Goal: Transaction & Acquisition: Purchase product/service

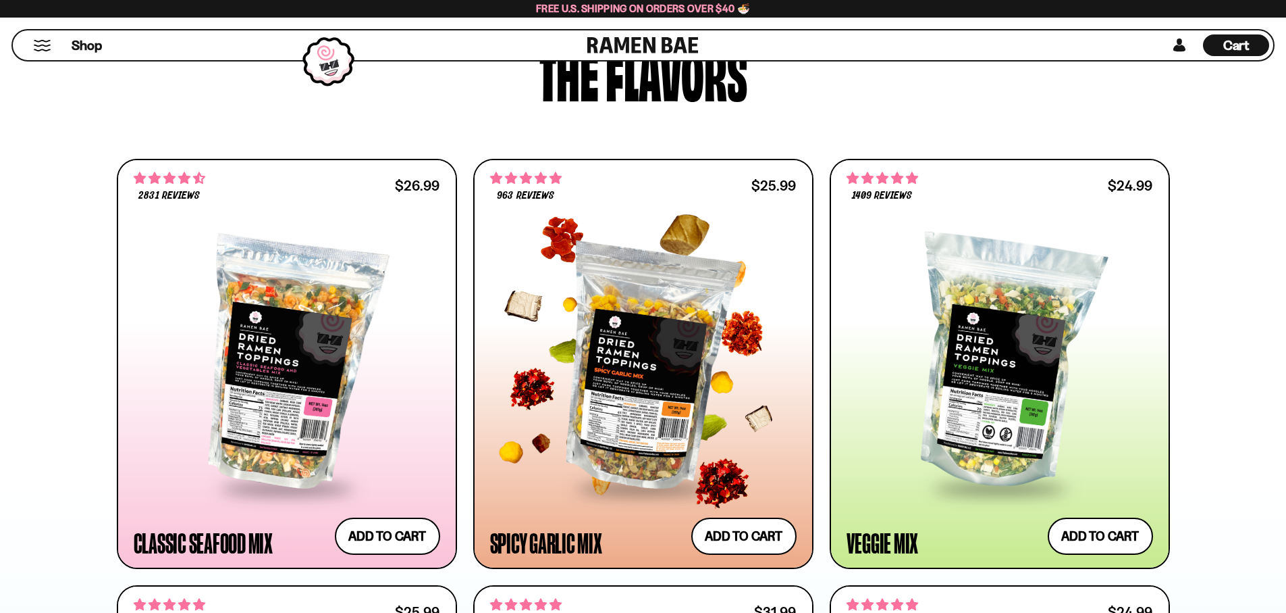
scroll to position [806, 0]
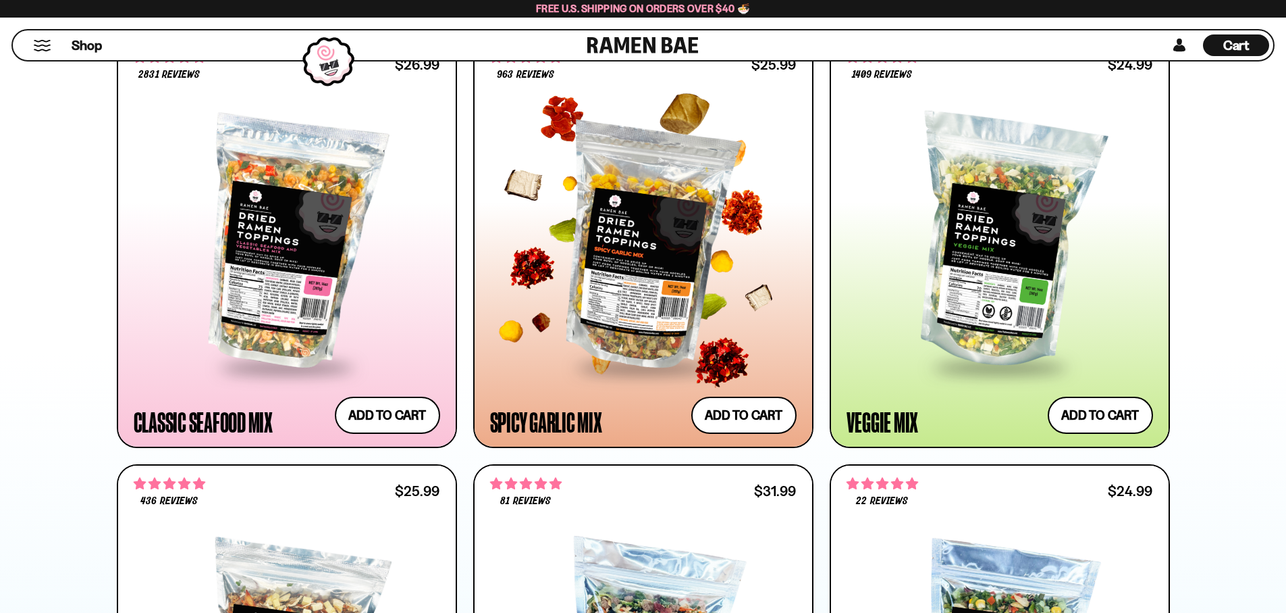
click at [654, 294] on div at bounding box center [643, 243] width 307 height 246
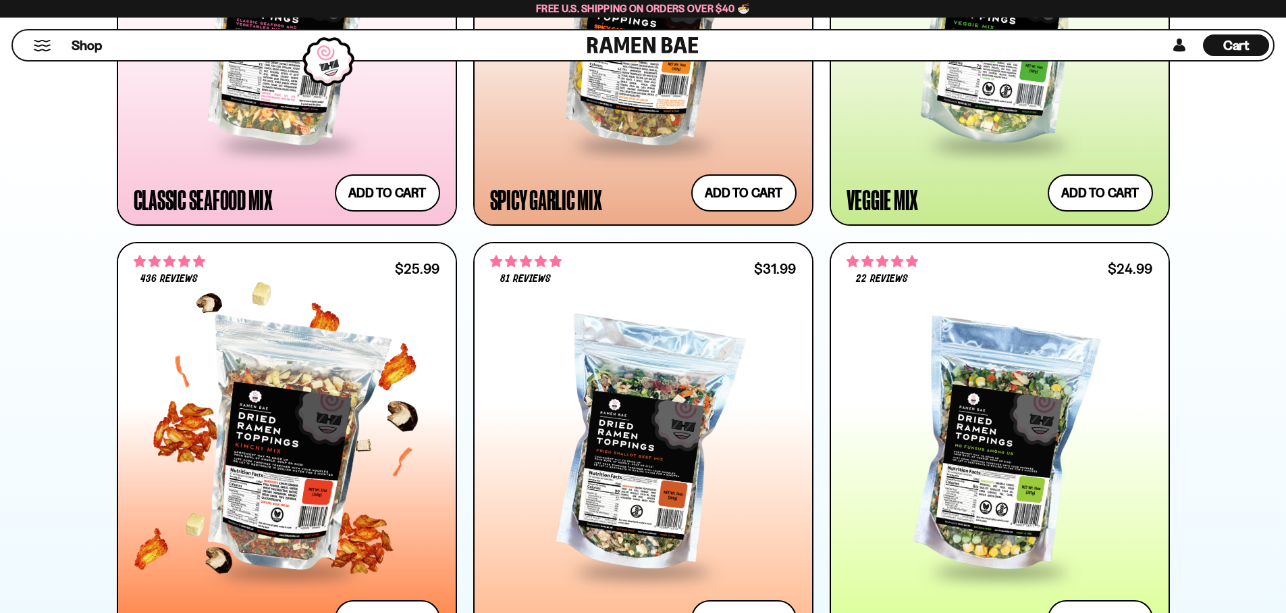
scroll to position [1084, 0]
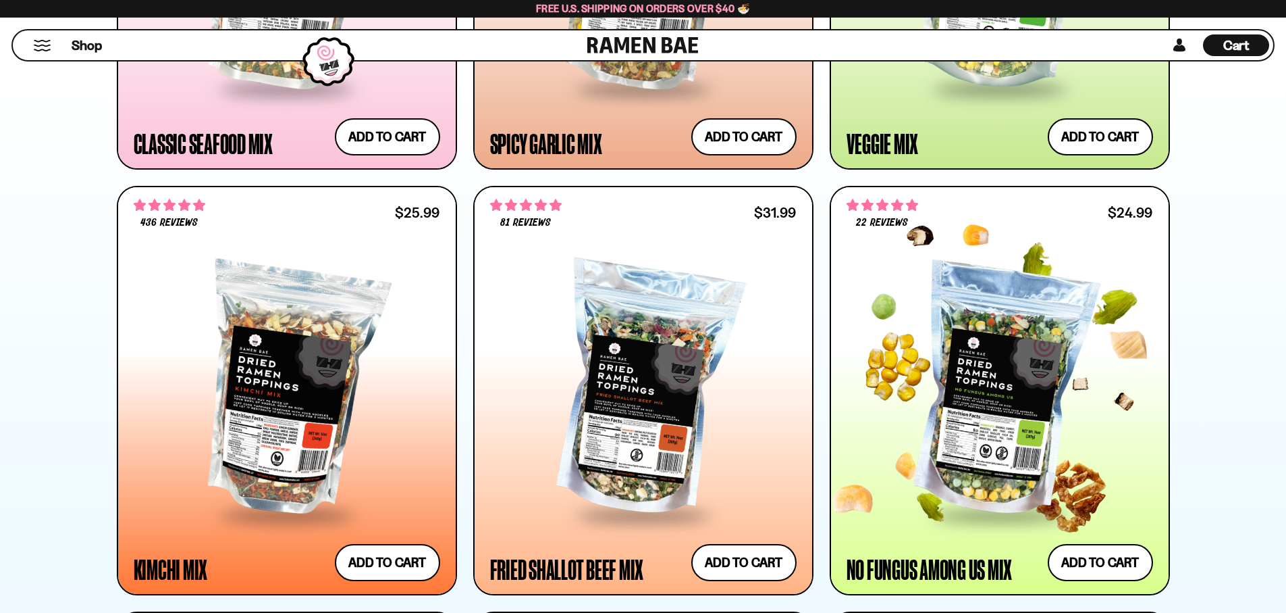
click at [1001, 377] on div at bounding box center [1000, 390] width 307 height 246
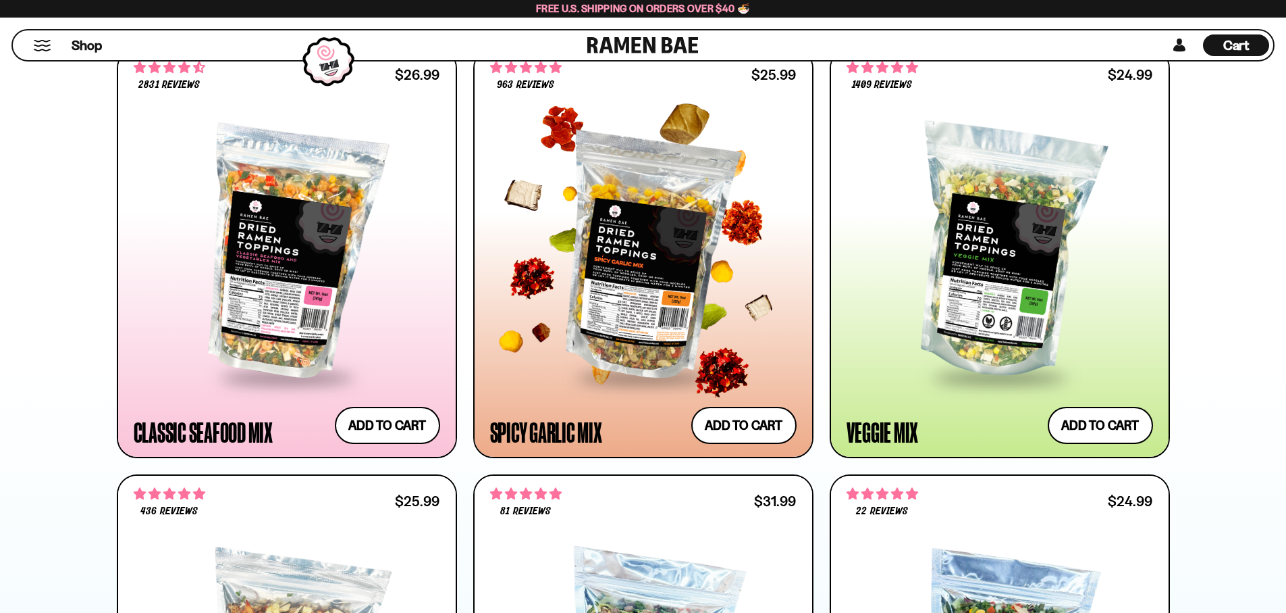
scroll to position [781, 0]
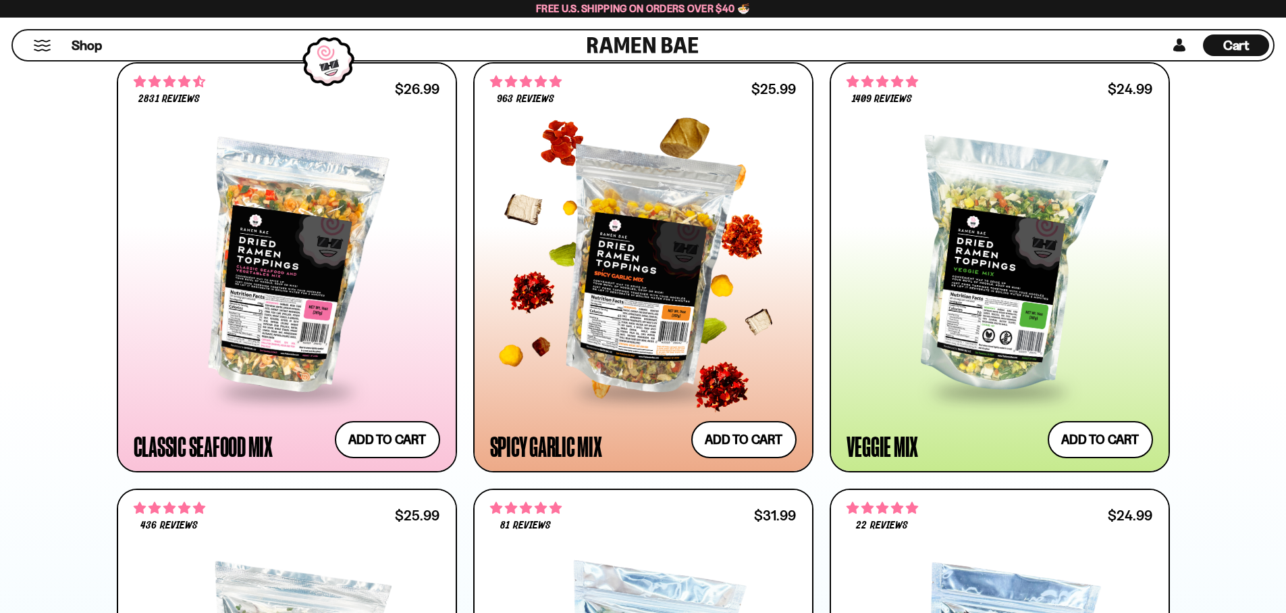
click at [537, 249] on div at bounding box center [643, 267] width 307 height 246
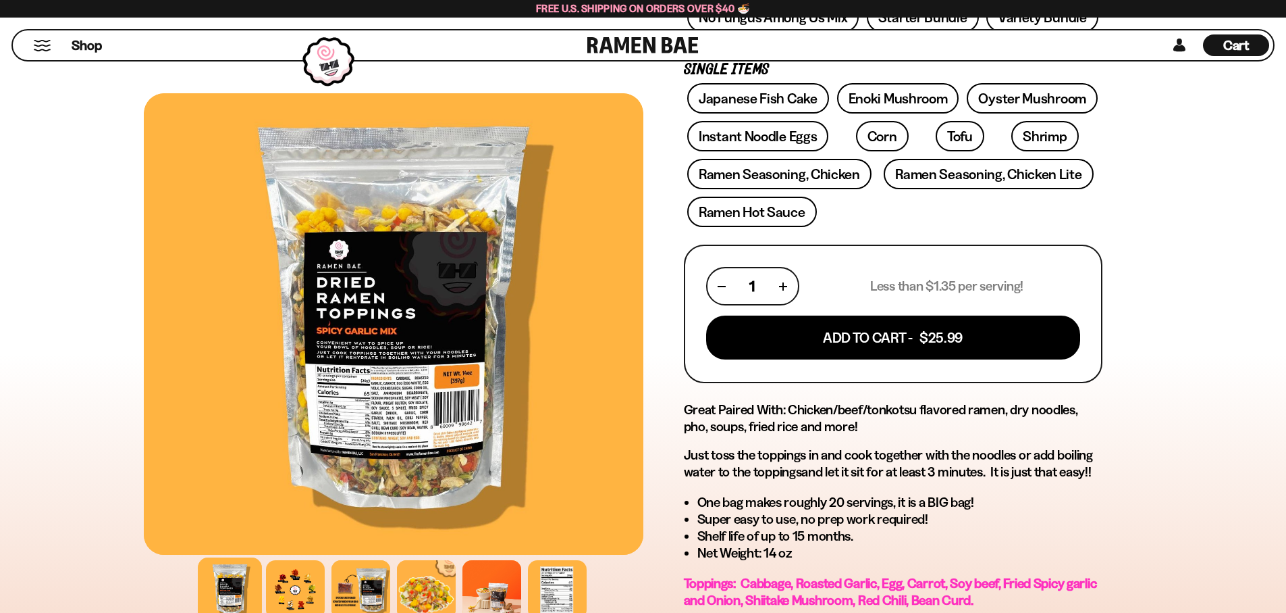
scroll to position [640, 0]
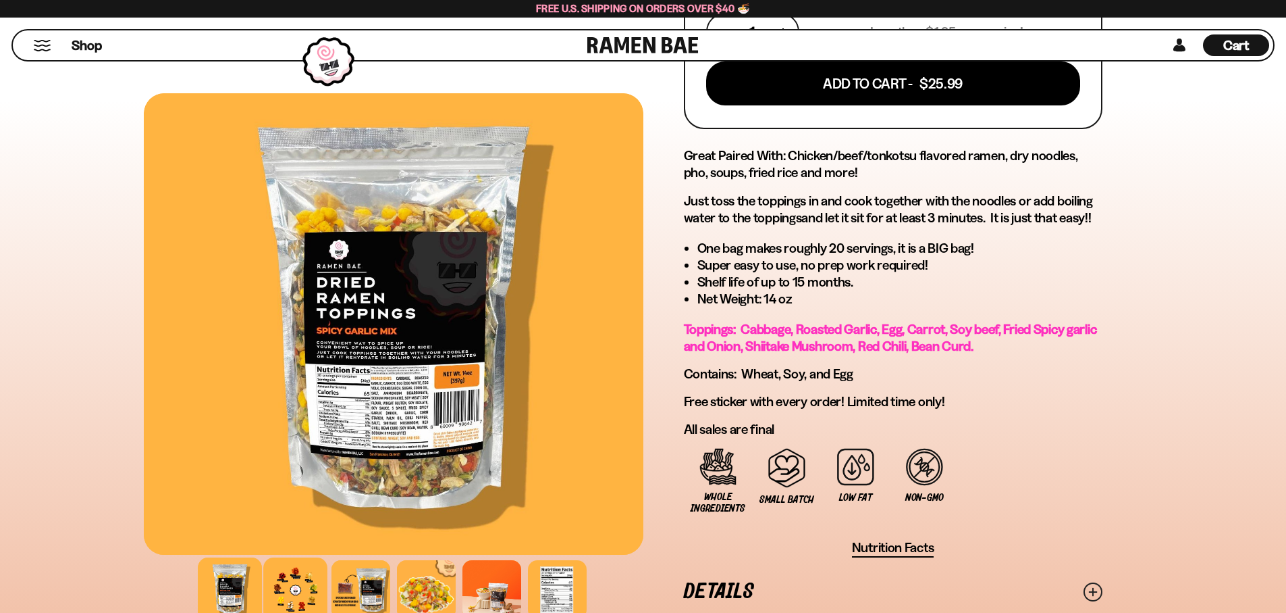
click at [284, 590] on div at bounding box center [295, 589] width 64 height 64
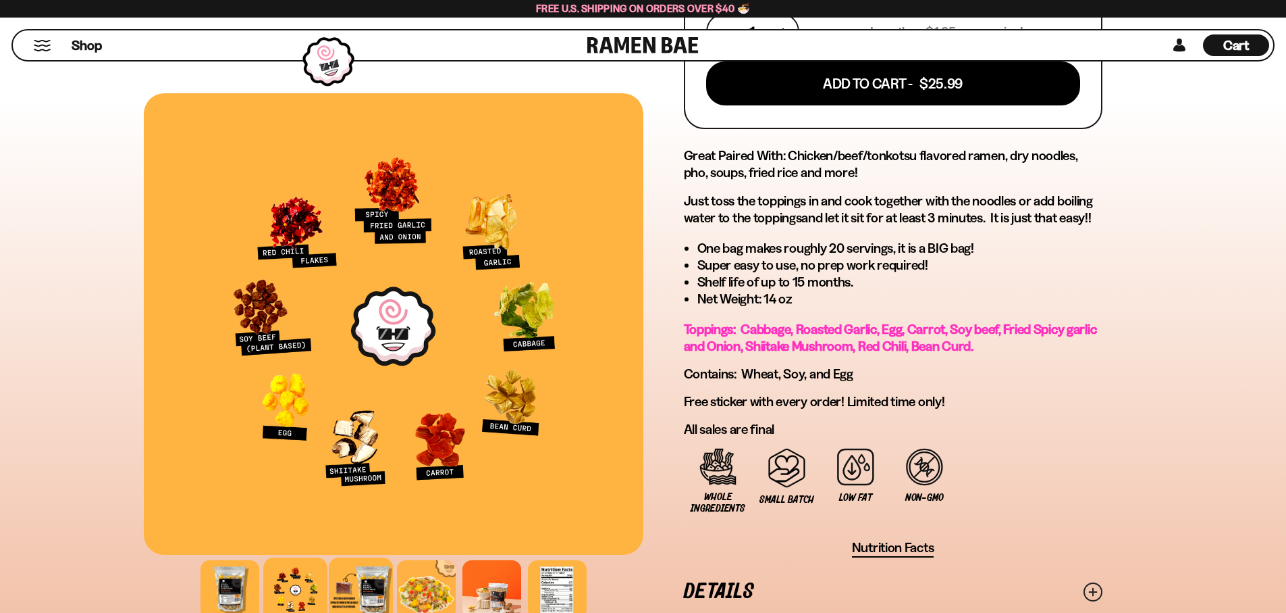
click at [363, 588] on div at bounding box center [361, 589] width 64 height 64
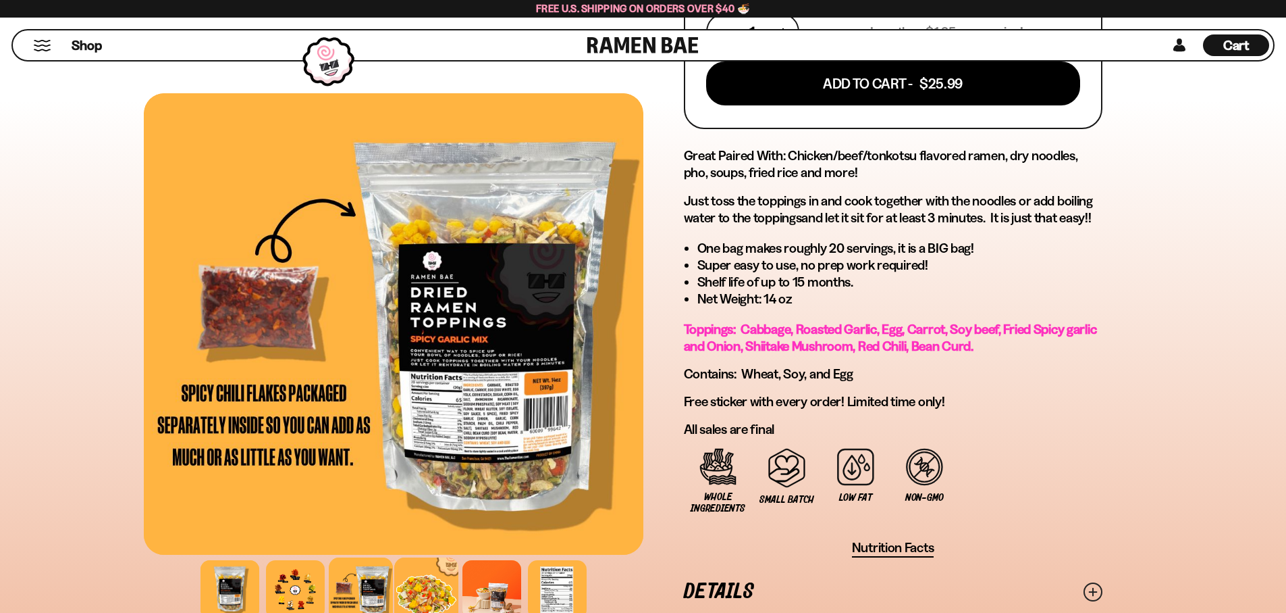
click at [418, 598] on div at bounding box center [426, 589] width 64 height 64
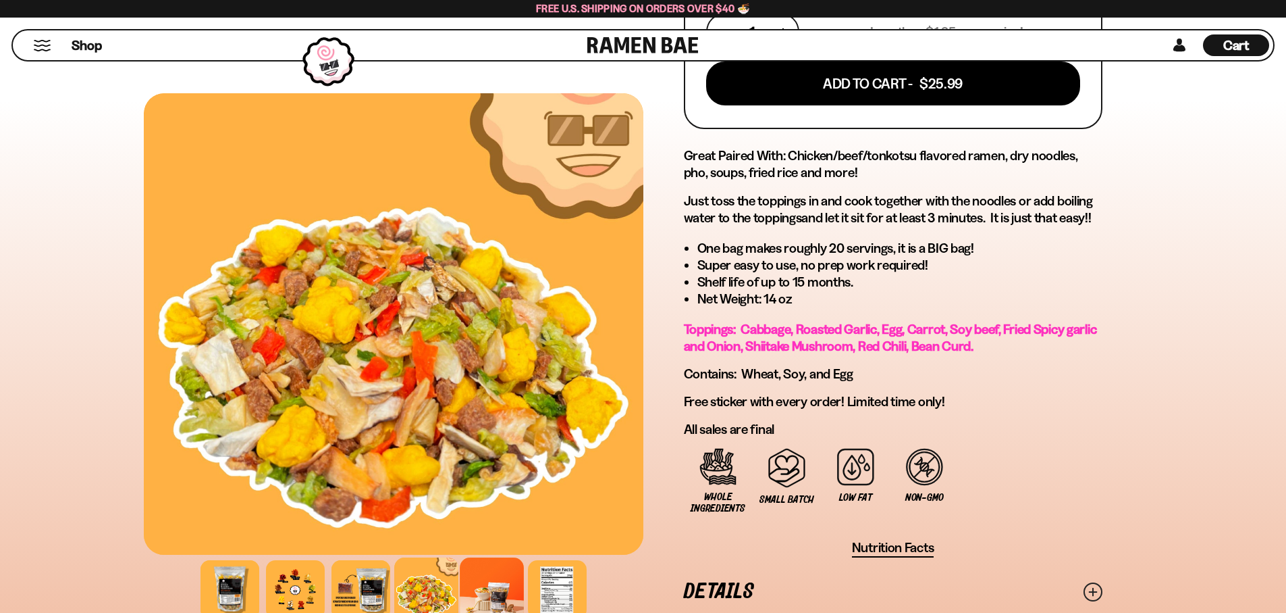
click at [502, 598] on div at bounding box center [492, 589] width 64 height 64
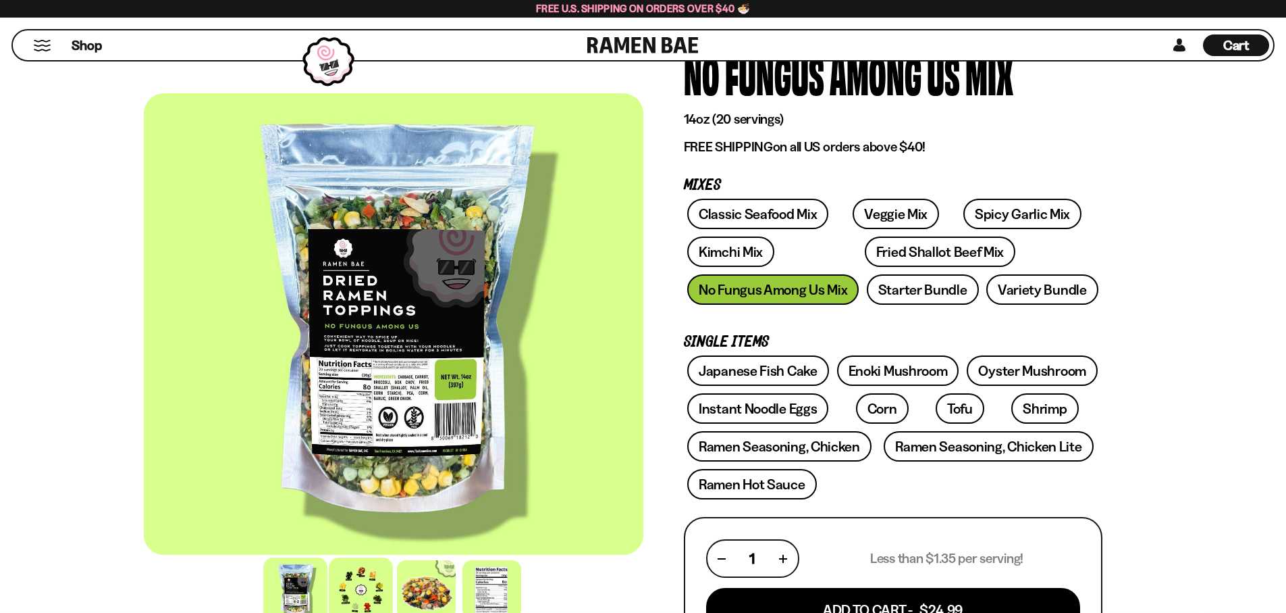
click at [355, 585] on div at bounding box center [361, 589] width 64 height 64
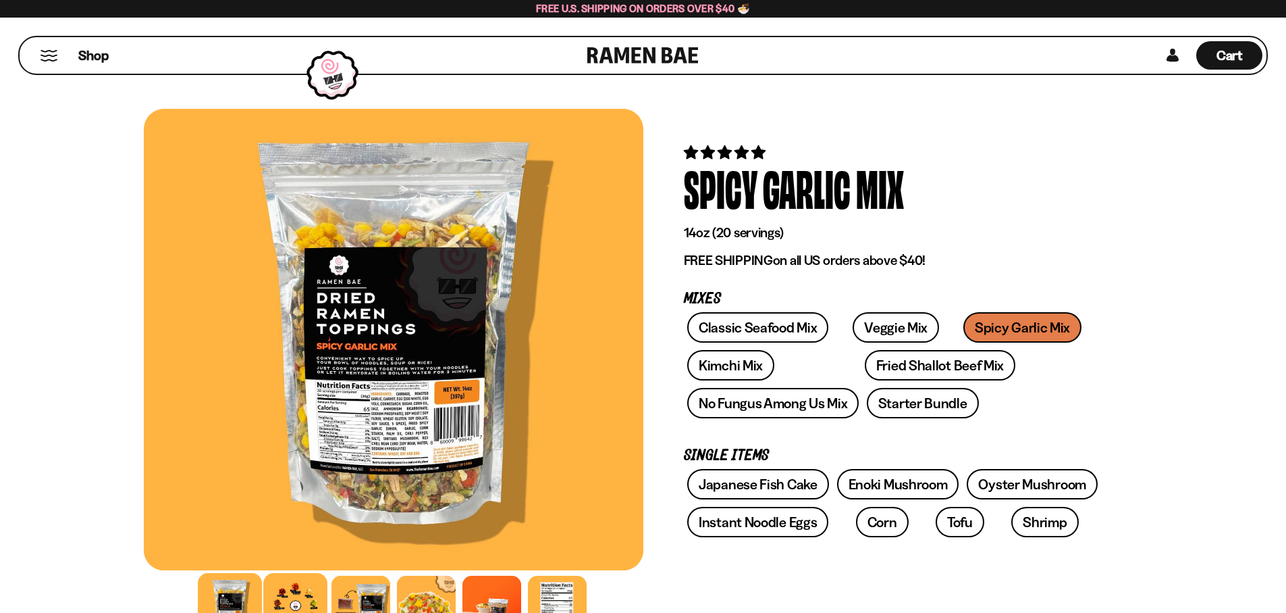
click at [280, 598] on div at bounding box center [295, 605] width 64 height 64
